Goal: Information Seeking & Learning: Understand process/instructions

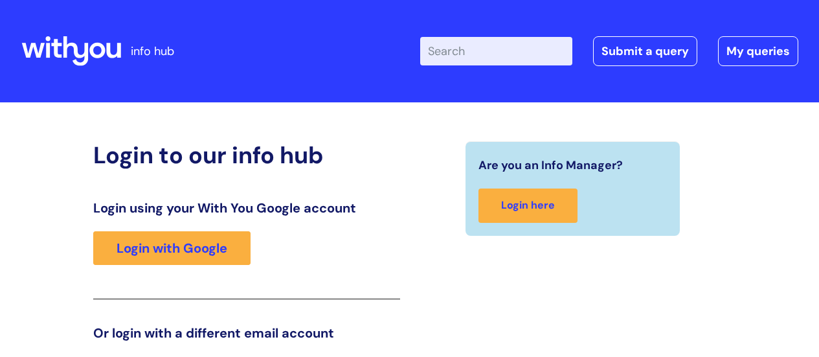
scroll to position [197, 0]
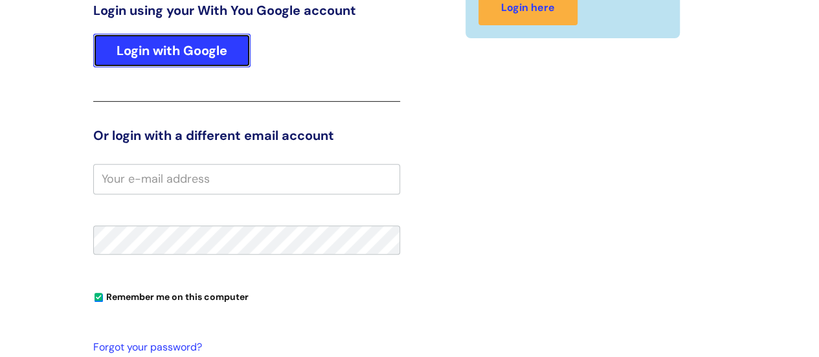
click at [195, 46] on link "Login with Google" at bounding box center [171, 51] width 157 height 34
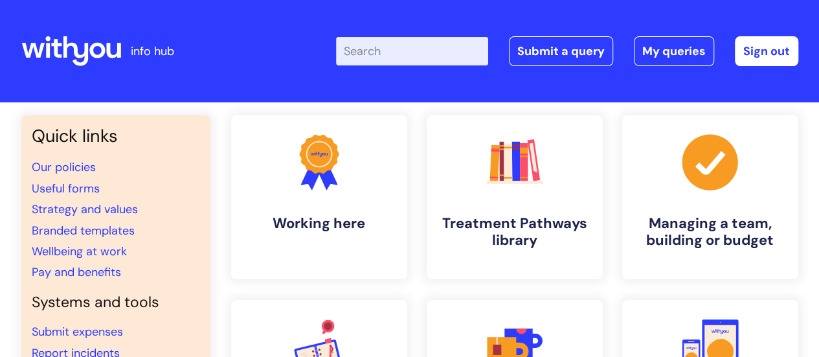
click at [408, 51] on input "Enter your search term here..." at bounding box center [412, 51] width 152 height 28
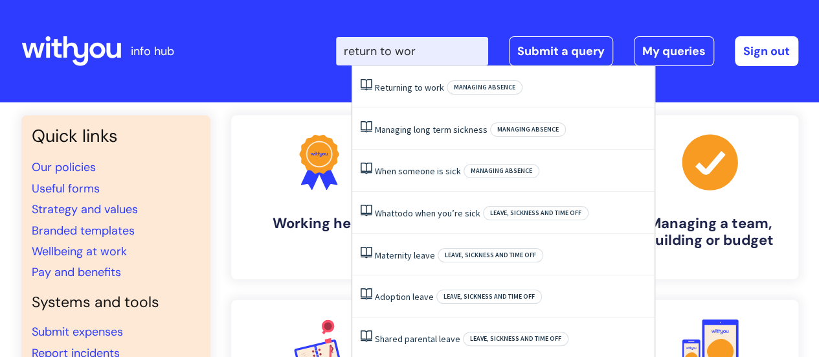
type input "return to work"
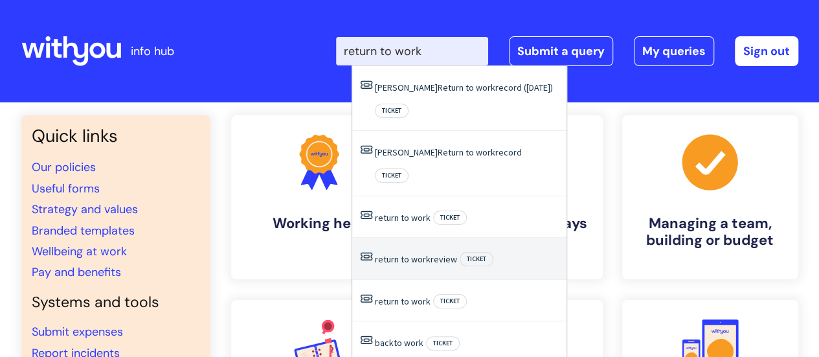
click at [428, 253] on span "work" at bounding box center [420, 259] width 19 height 12
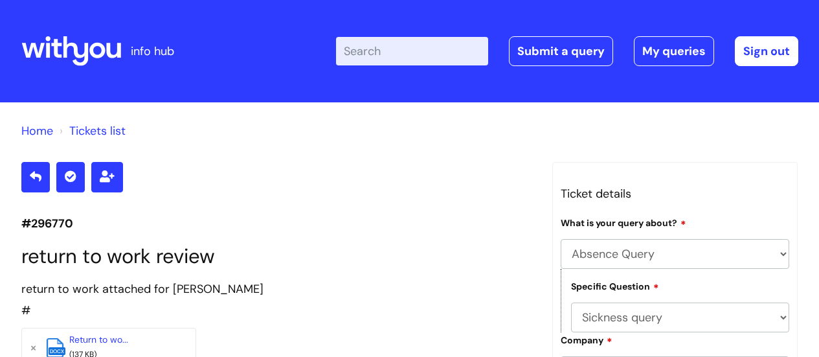
select select "Absence Query"
select select "Sickness query"
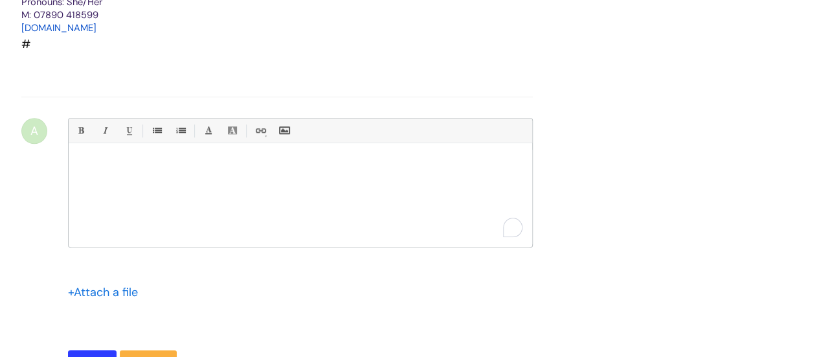
scroll to position [636, 0]
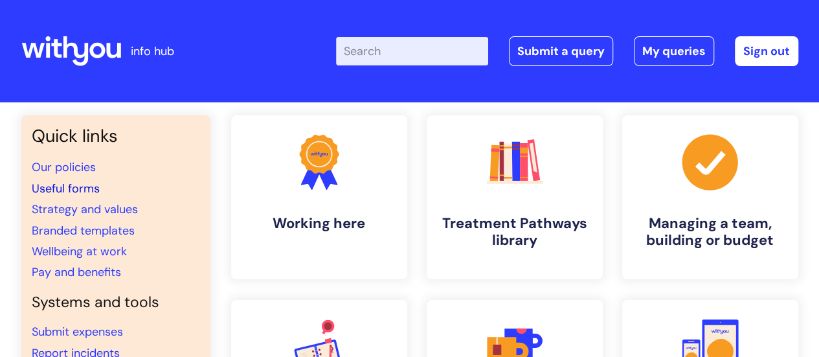
click at [74, 188] on link "Useful forms" at bounding box center [66, 189] width 68 height 16
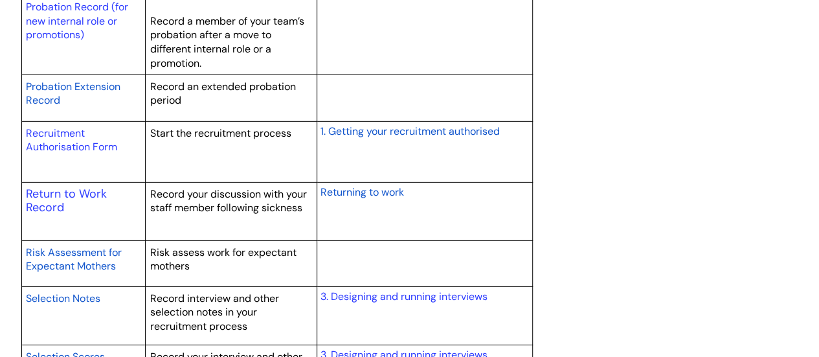
scroll to position [1942, 0]
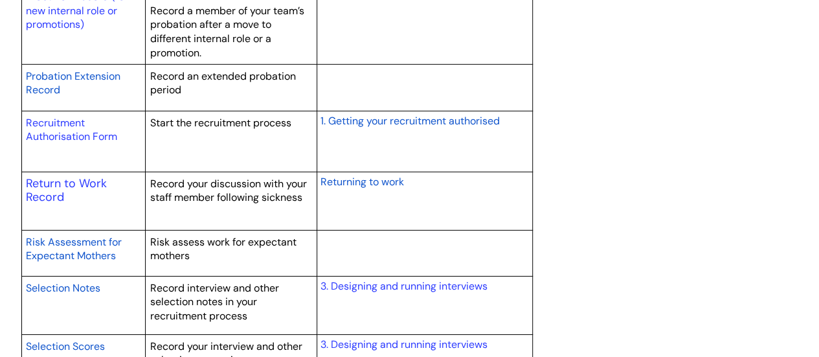
click at [375, 177] on span "Returning to work" at bounding box center [361, 182] width 83 height 14
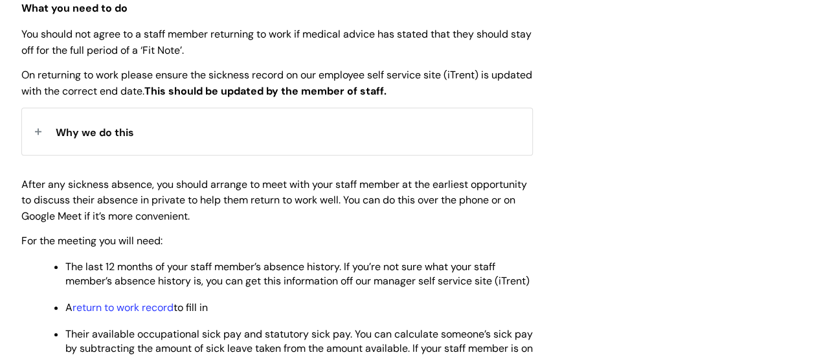
scroll to position [583, 0]
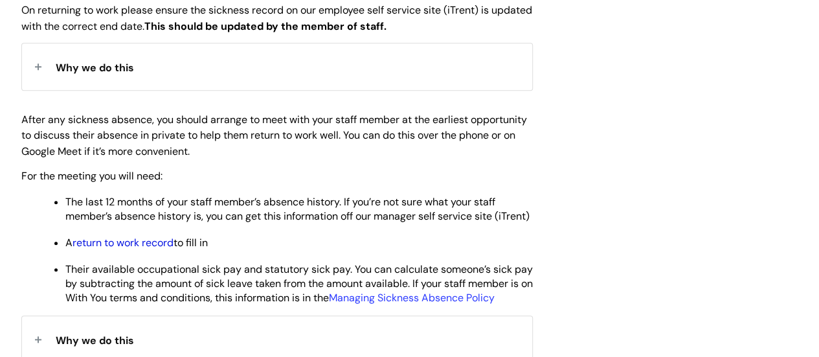
click at [139, 249] on link "return to work record" at bounding box center [122, 243] width 101 height 14
